Goal: Task Accomplishment & Management: Use online tool/utility

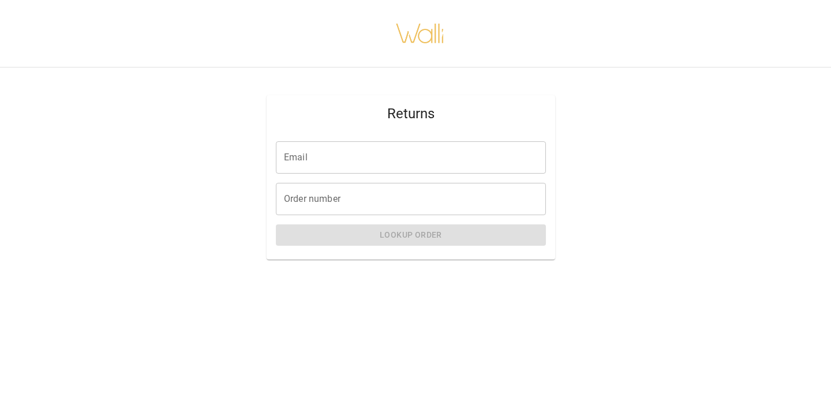
click at [334, 206] on input "Order number" at bounding box center [411, 199] width 270 height 32
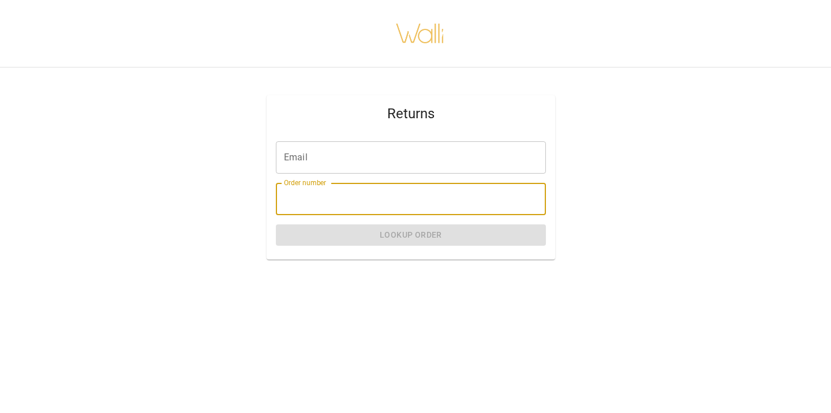
paste input "********"
type input "********"
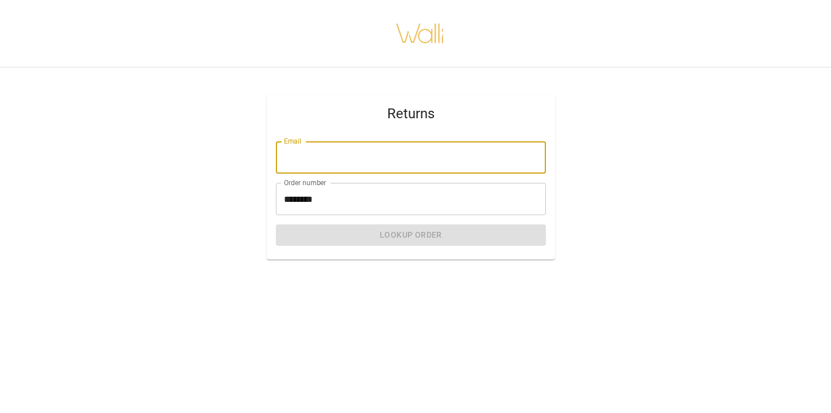
click at [300, 157] on input "Email" at bounding box center [411, 157] width 270 height 32
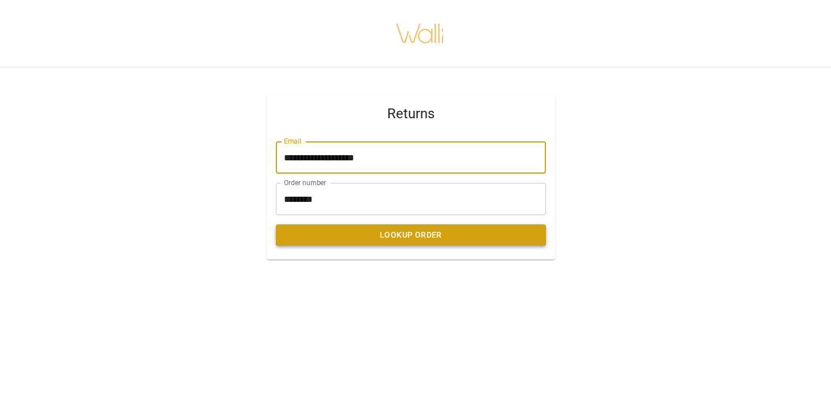
type input "**********"
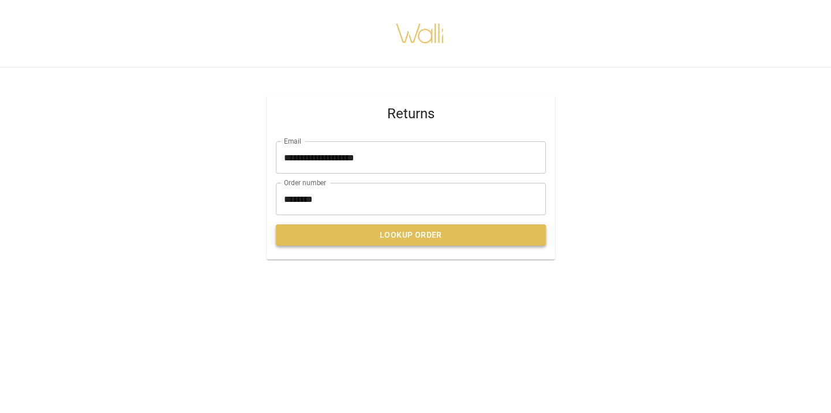
click at [369, 239] on button "Lookup Order" at bounding box center [411, 234] width 270 height 21
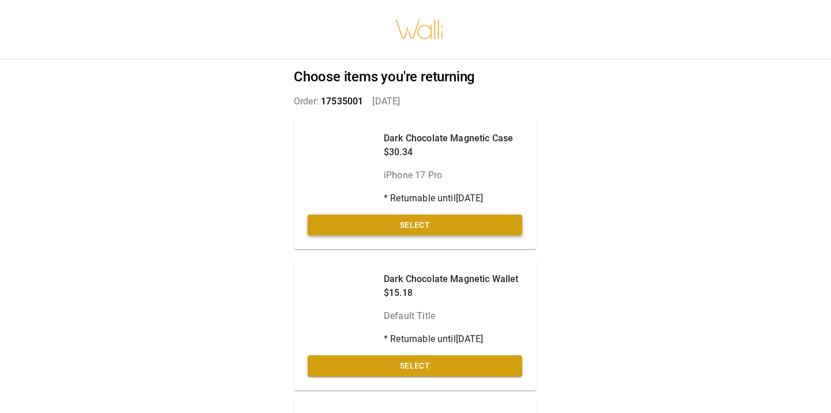
scroll to position [0, 1]
click at [440, 223] on button "Select" at bounding box center [414, 225] width 215 height 21
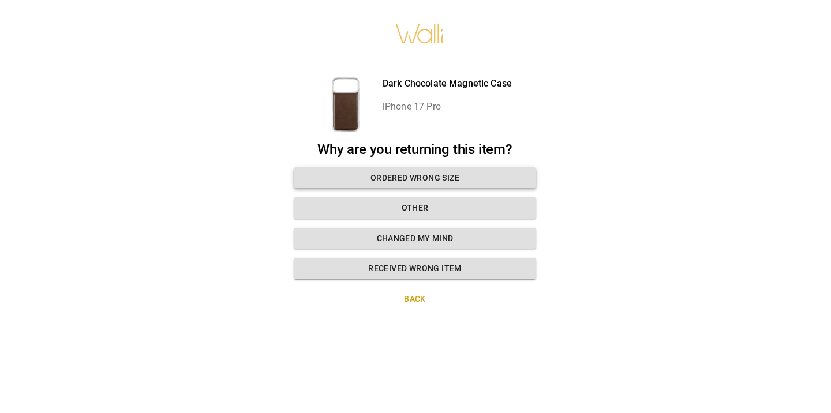
click at [415, 180] on button "Ordered wrong size" at bounding box center [415, 177] width 242 height 21
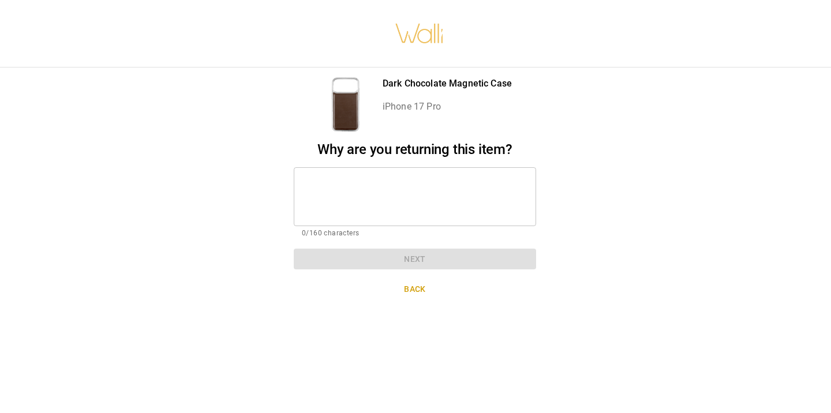
click at [364, 185] on textarea at bounding box center [415, 197] width 226 height 40
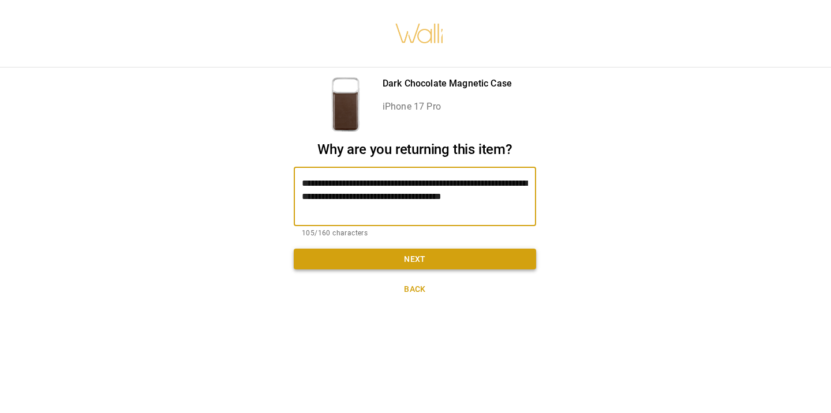
type textarea "**********"
click at [414, 259] on button "Next" at bounding box center [415, 259] width 242 height 21
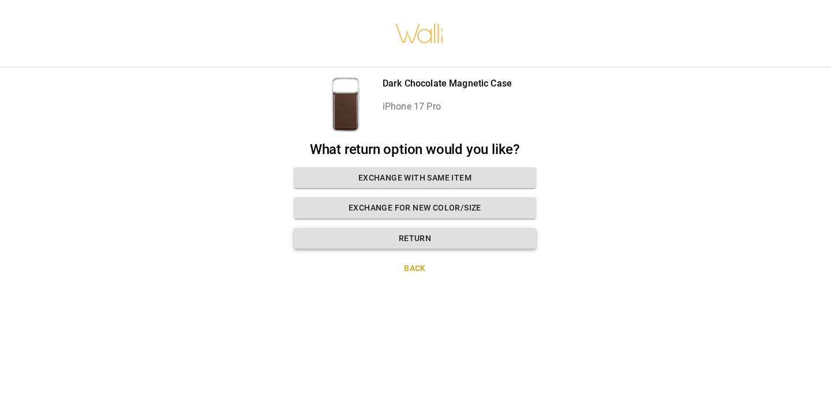
click at [422, 238] on button "Return" at bounding box center [415, 238] width 242 height 21
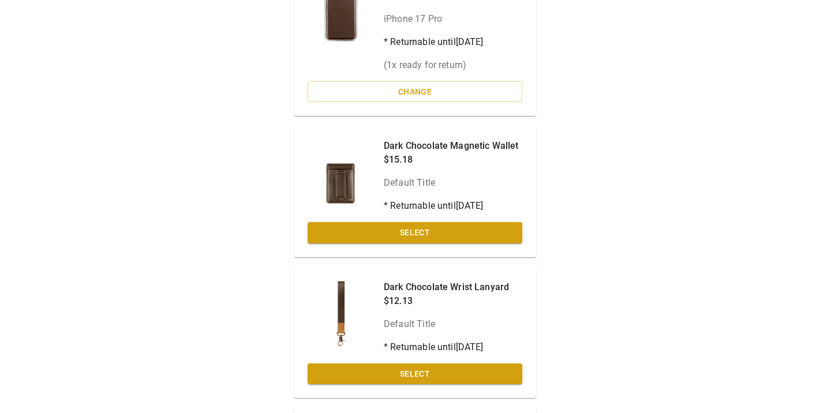
scroll to position [158, 1]
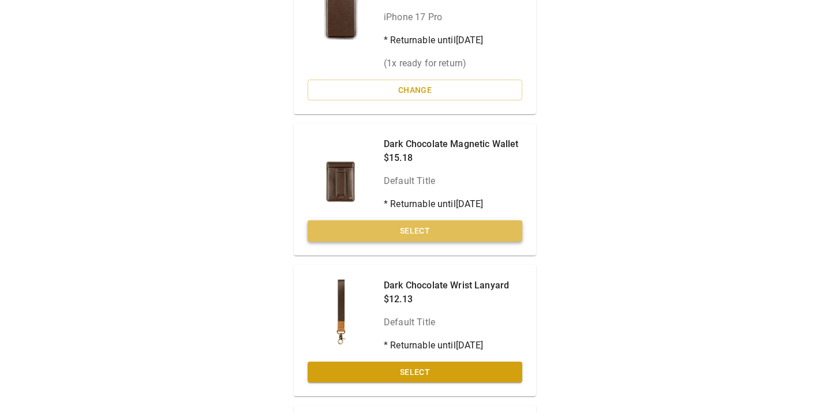
click at [414, 232] on button "Select" at bounding box center [414, 230] width 215 height 21
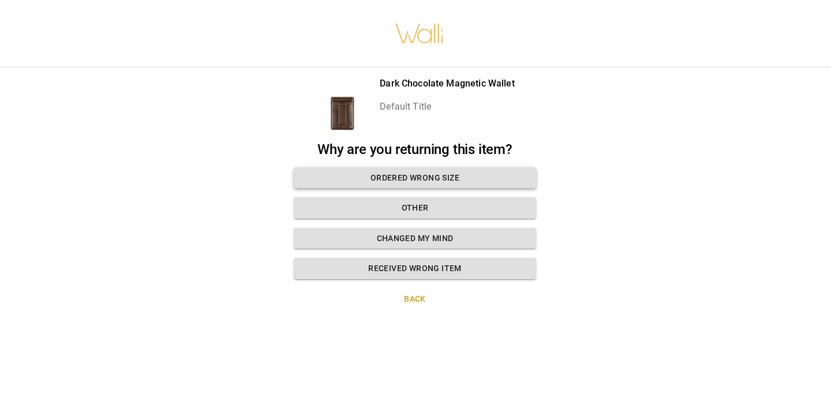
click at [461, 181] on button "Ordered wrong size" at bounding box center [415, 177] width 242 height 21
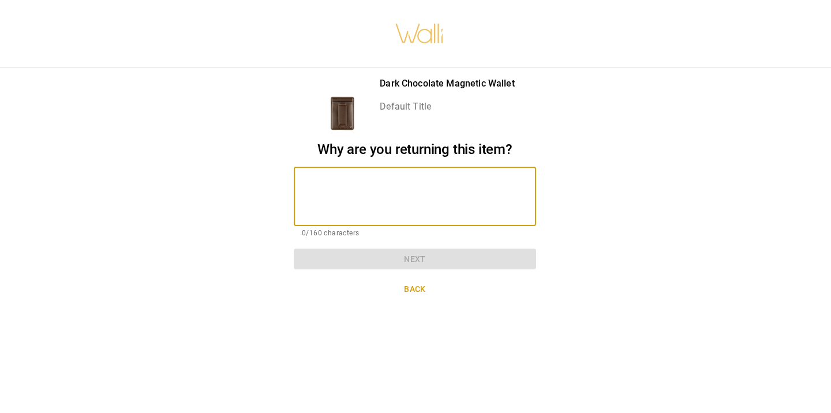
click at [337, 185] on textarea at bounding box center [415, 197] width 226 height 40
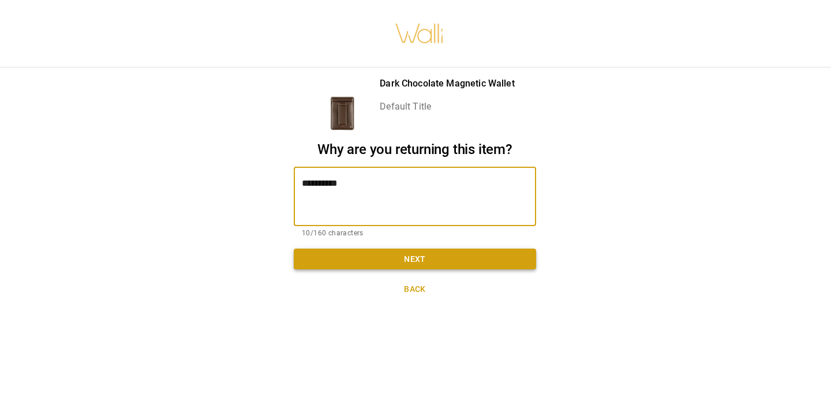
type textarea "**********"
click at [378, 264] on button "Next" at bounding box center [415, 259] width 242 height 21
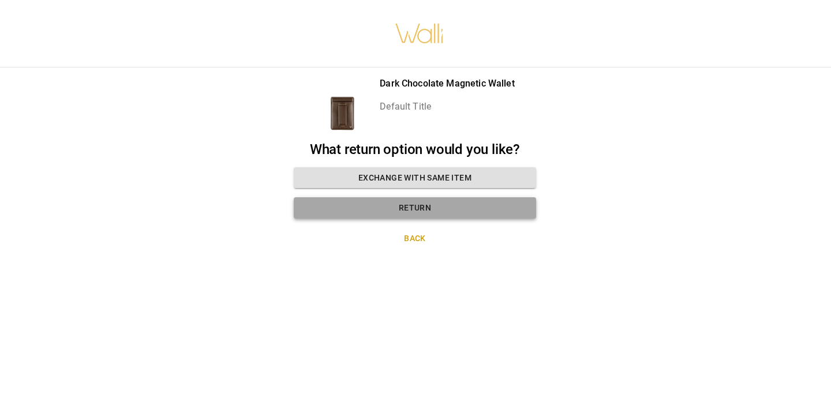
click at [390, 210] on button "Return" at bounding box center [415, 207] width 242 height 21
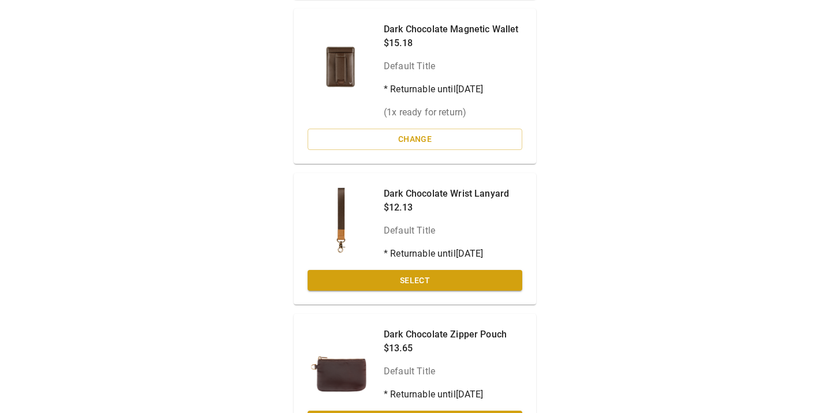
scroll to position [273, 0]
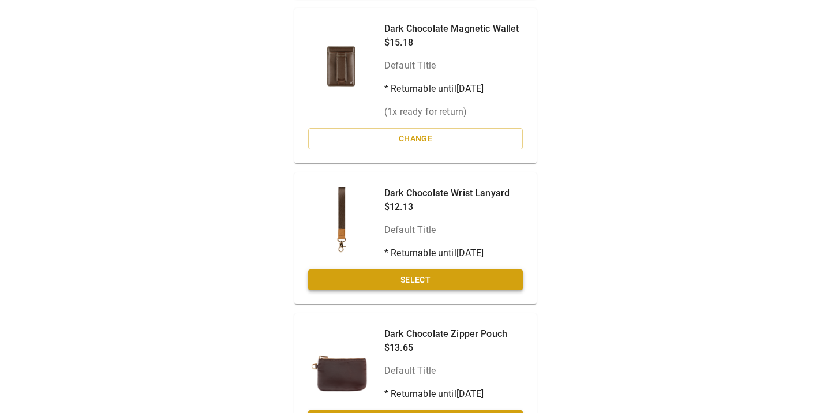
click at [377, 280] on button "Select" at bounding box center [415, 279] width 215 height 21
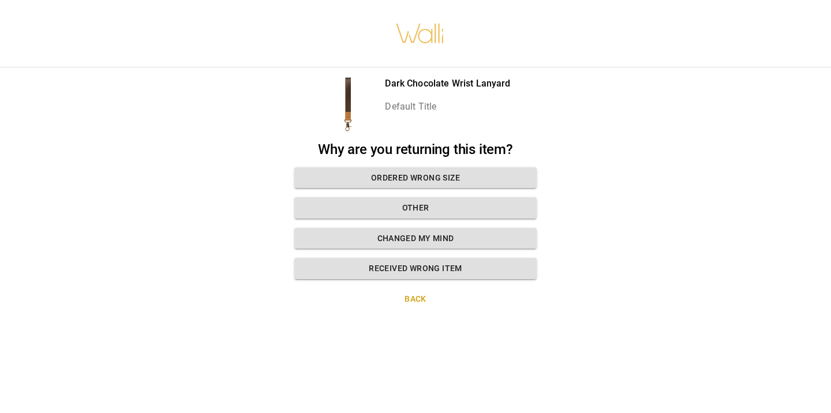
scroll to position [0, 0]
click at [379, 181] on button "Ordered wrong size" at bounding box center [415, 177] width 242 height 21
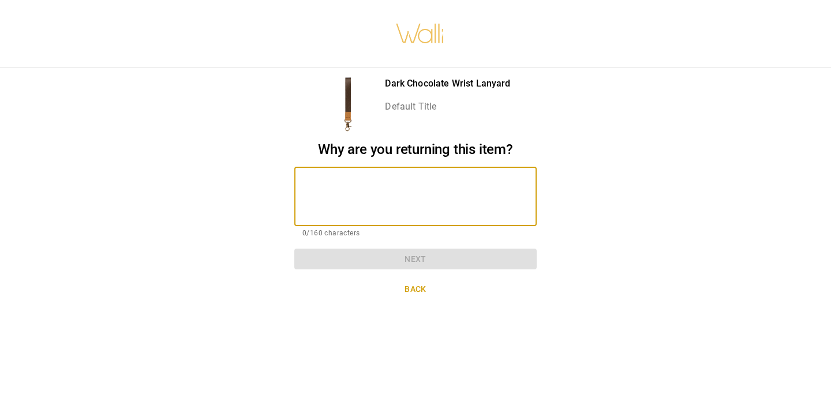
click at [379, 181] on textarea at bounding box center [415, 197] width 226 height 40
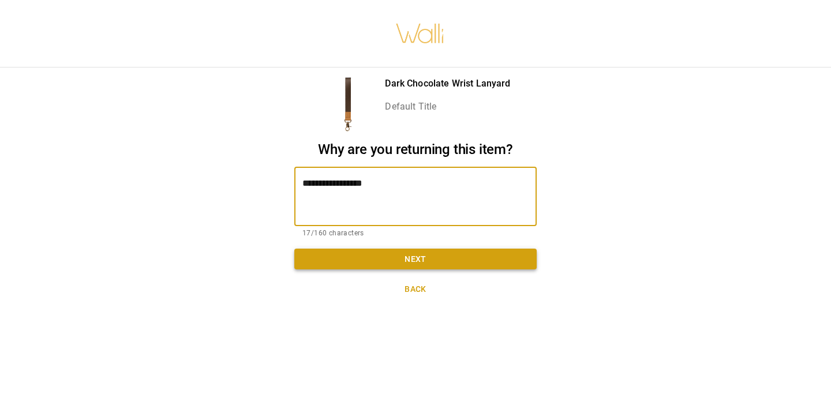
type textarea "**********"
click at [425, 255] on button "Next" at bounding box center [415, 259] width 242 height 21
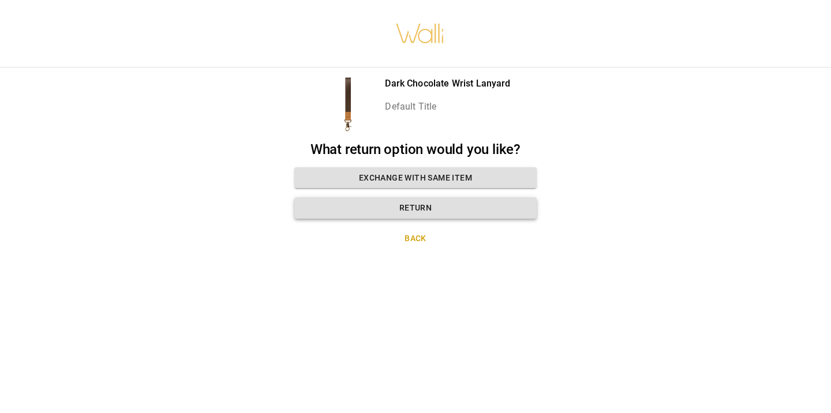
click at [421, 207] on button "Return" at bounding box center [415, 207] width 242 height 21
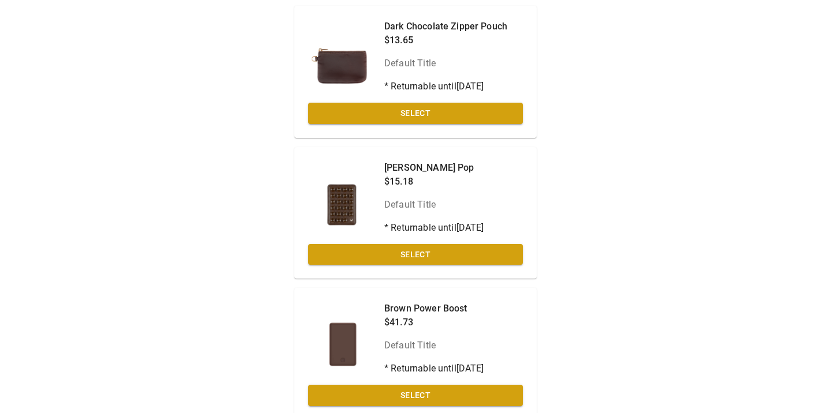
scroll to position [609, 0]
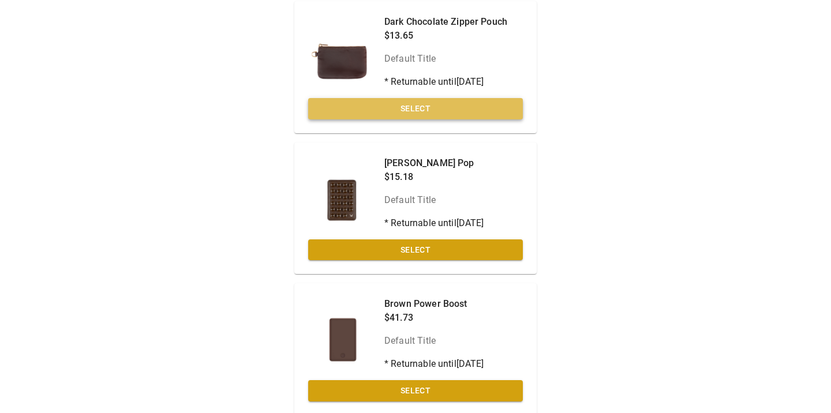
click at [410, 104] on button "Select" at bounding box center [415, 108] width 215 height 21
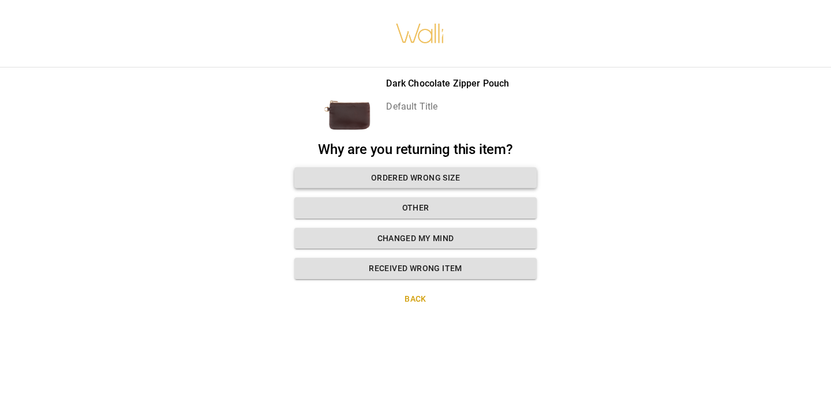
click at [391, 182] on button "Ordered wrong size" at bounding box center [415, 177] width 242 height 21
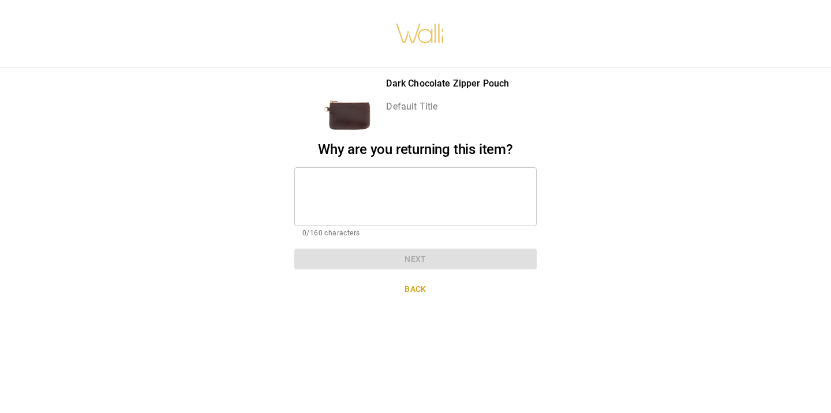
click at [391, 182] on textarea at bounding box center [415, 197] width 226 height 40
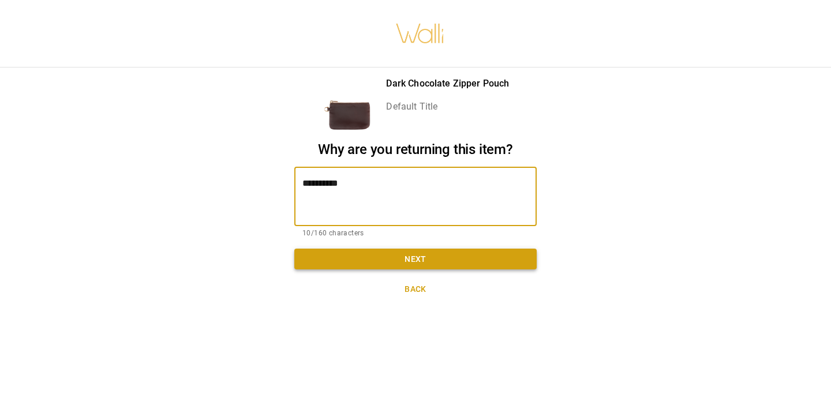
type textarea "**********"
click at [417, 260] on button "Next" at bounding box center [415, 259] width 242 height 21
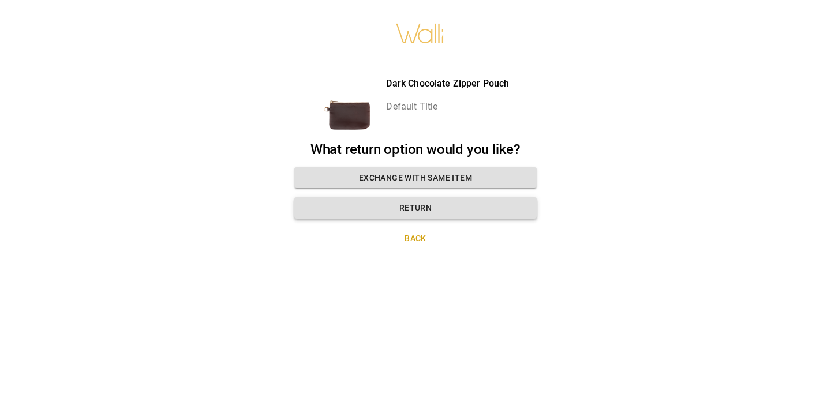
click at [409, 208] on button "Return" at bounding box center [415, 207] width 242 height 21
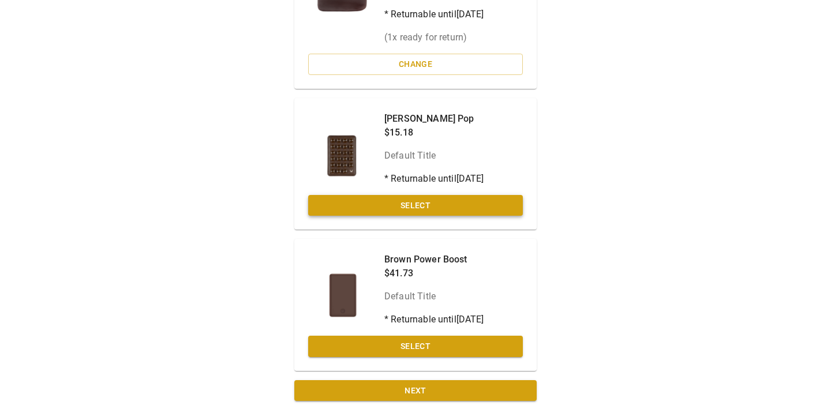
scroll to position [676, 0]
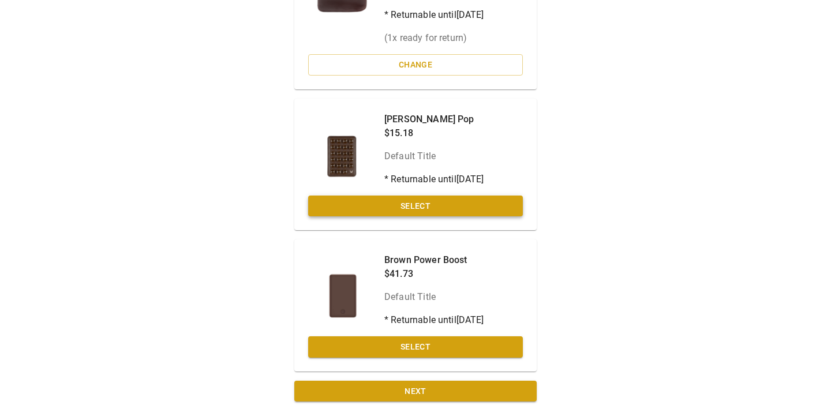
click at [408, 204] on button "Select" at bounding box center [415, 206] width 215 height 21
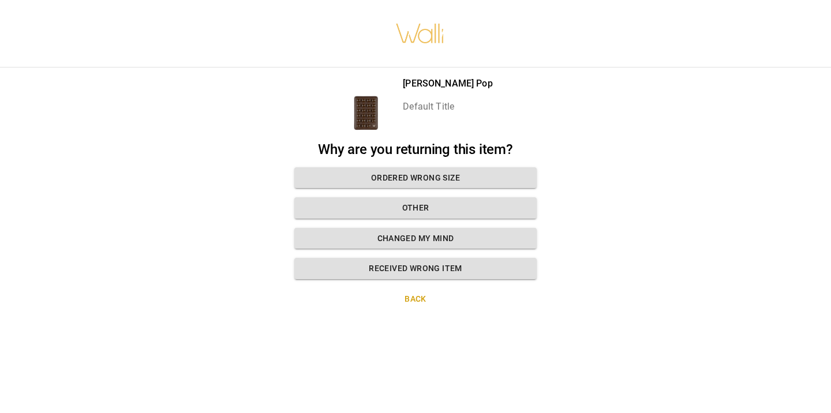
scroll to position [0, 0]
click at [395, 177] on button "Ordered wrong size" at bounding box center [415, 177] width 242 height 21
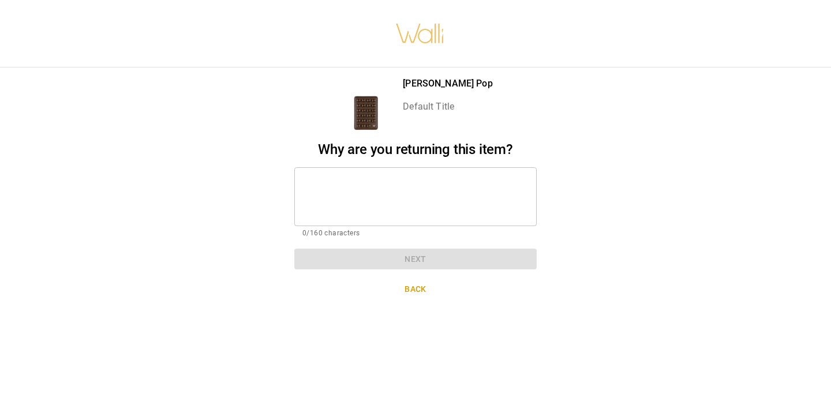
click at [392, 152] on h2 "Why are you returning this item?" at bounding box center [415, 149] width 242 height 17
click at [328, 177] on textarea at bounding box center [415, 197] width 226 height 40
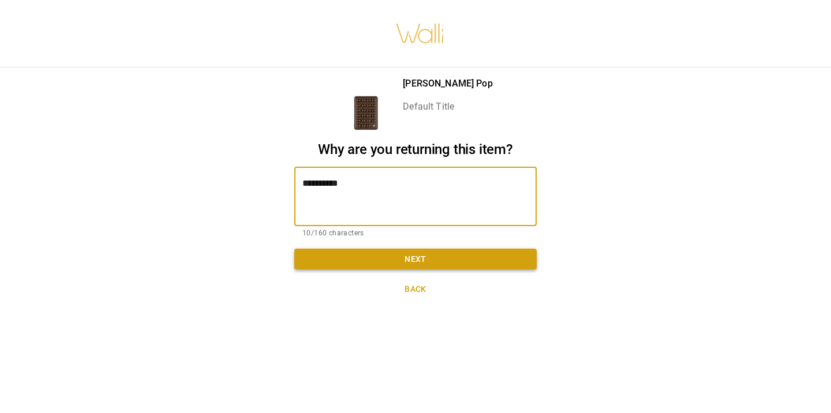
type textarea "**********"
click at [390, 263] on button "Next" at bounding box center [415, 259] width 242 height 21
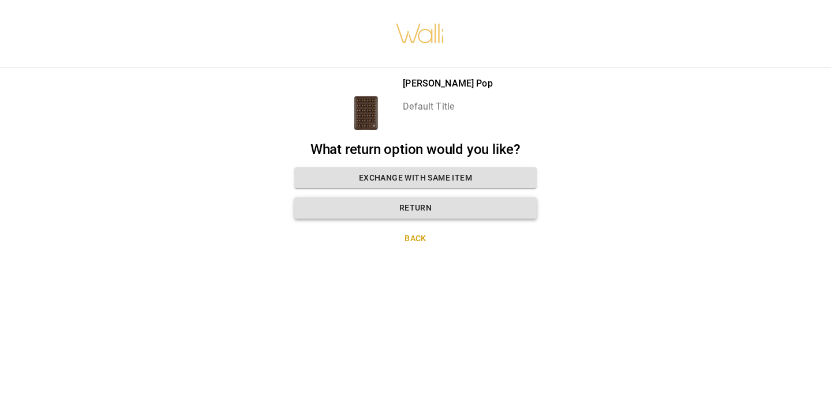
click at [388, 211] on button "Return" at bounding box center [415, 207] width 242 height 21
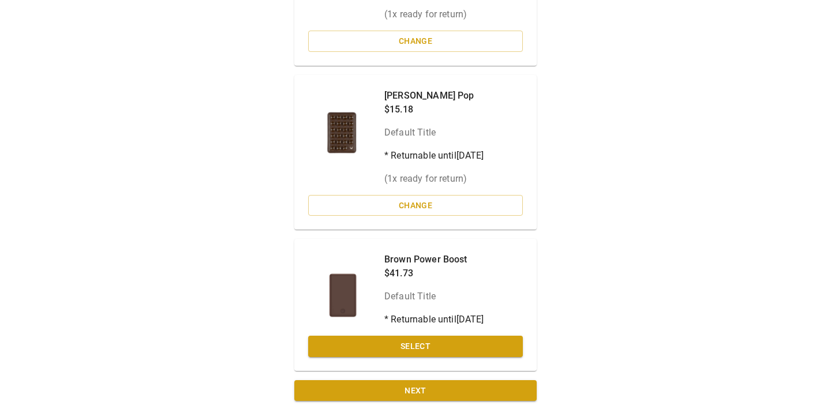
scroll to position [699, 0]
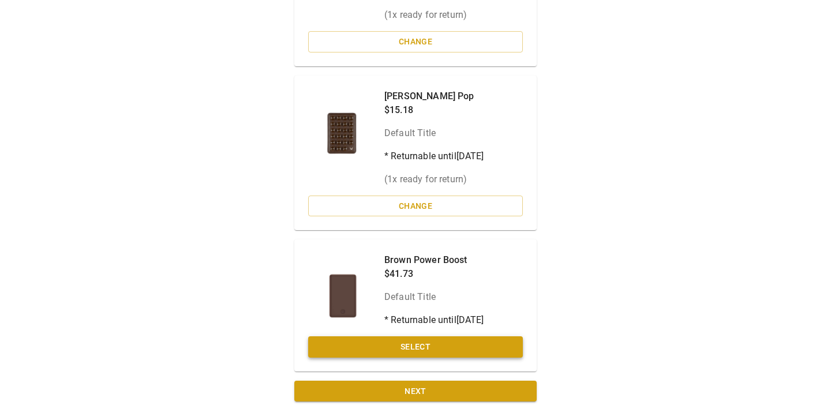
click at [393, 342] on button "Select" at bounding box center [415, 346] width 215 height 21
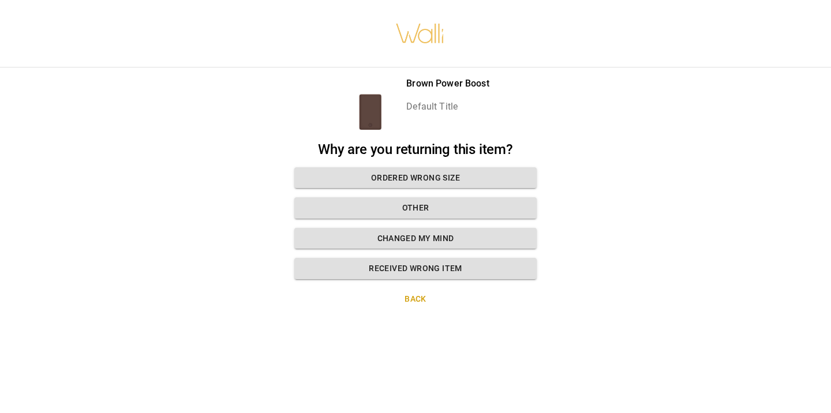
scroll to position [0, 0]
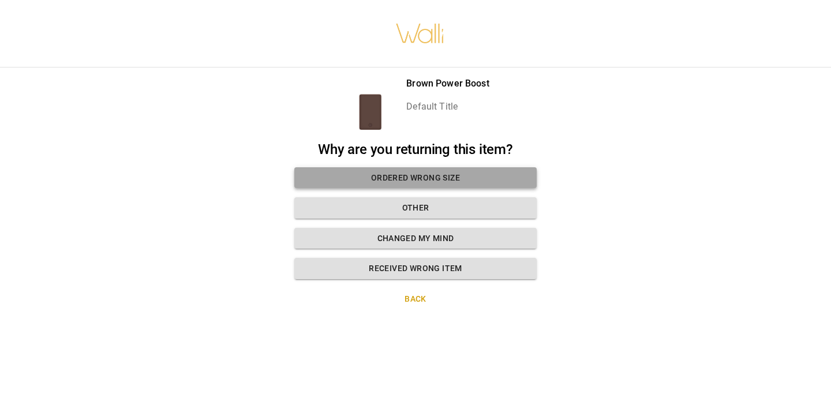
click at [383, 178] on button "Ordered wrong size" at bounding box center [415, 177] width 242 height 21
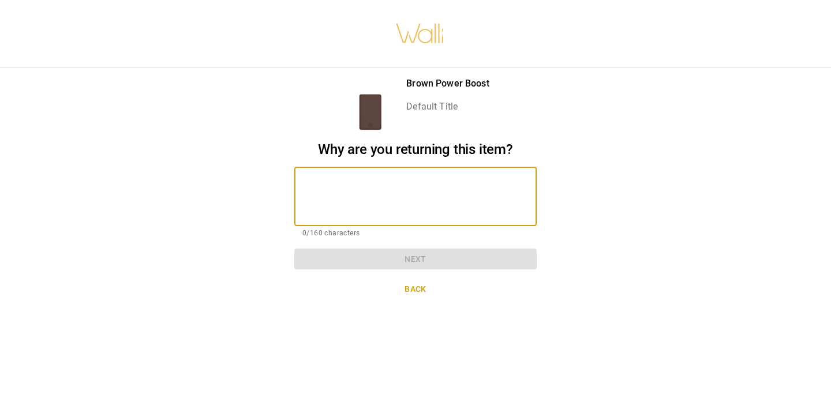
click at [383, 178] on textarea at bounding box center [415, 197] width 226 height 40
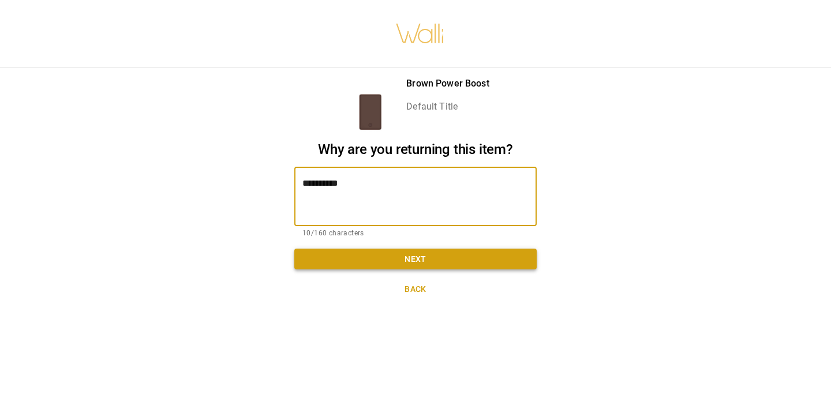
type textarea "**********"
click at [427, 261] on button "Next" at bounding box center [415, 259] width 242 height 21
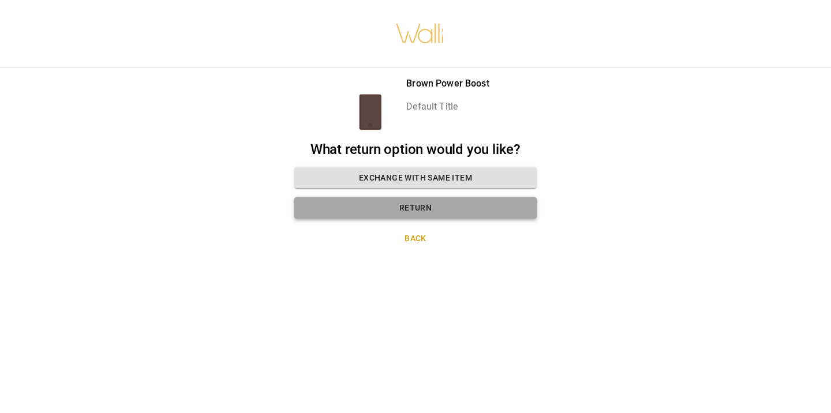
click at [417, 206] on button "Return" at bounding box center [415, 207] width 242 height 21
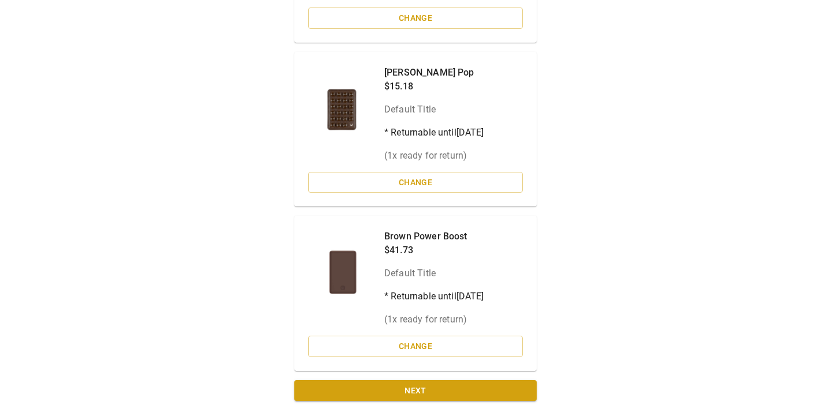
scroll to position [722, 0]
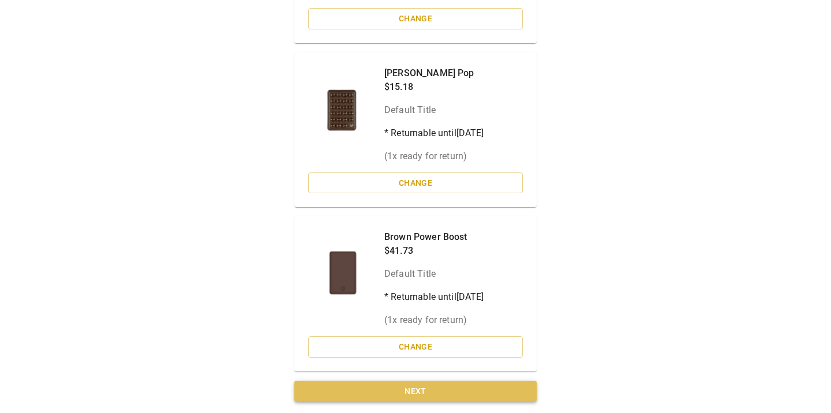
click at [429, 392] on button "Next" at bounding box center [415, 391] width 242 height 21
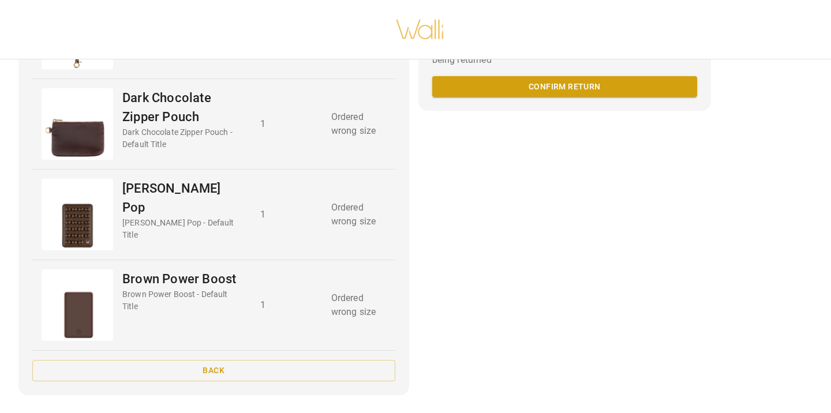
scroll to position [363, 0]
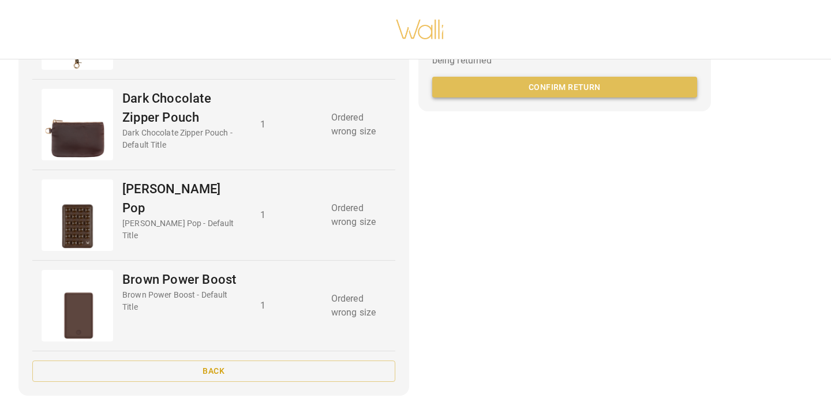
click at [549, 98] on button "Confirm return" at bounding box center [564, 87] width 265 height 21
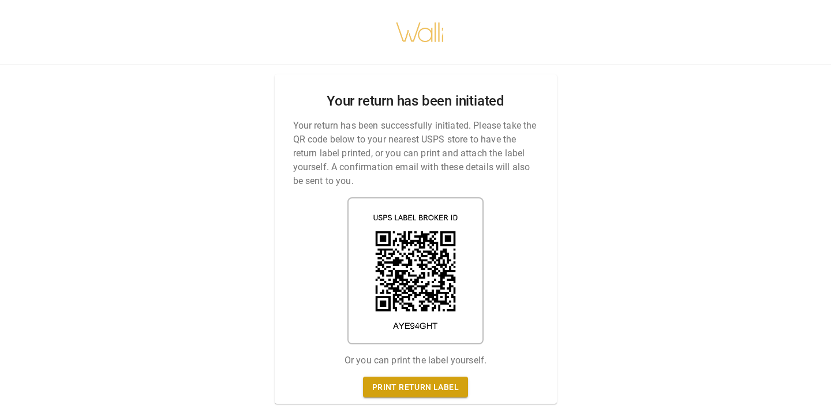
scroll to position [0, 0]
click at [404, 388] on link "Print return label" at bounding box center [415, 387] width 105 height 21
